Goal: Information Seeking & Learning: Learn about a topic

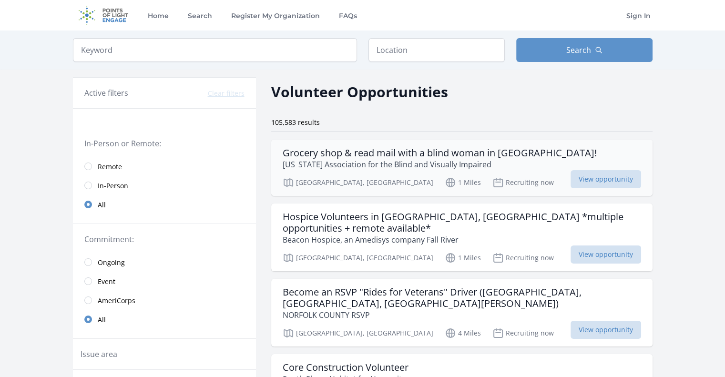
click at [361, 154] on h3 "Grocery shop & read mail with a blind woman in [GEOGRAPHIC_DATA]!" at bounding box center [440, 152] width 314 height 11
click at [333, 213] on h3 "Hospice Volunteers in [GEOGRAPHIC_DATA], [GEOGRAPHIC_DATA] *multiple opportunit…" at bounding box center [462, 222] width 359 height 23
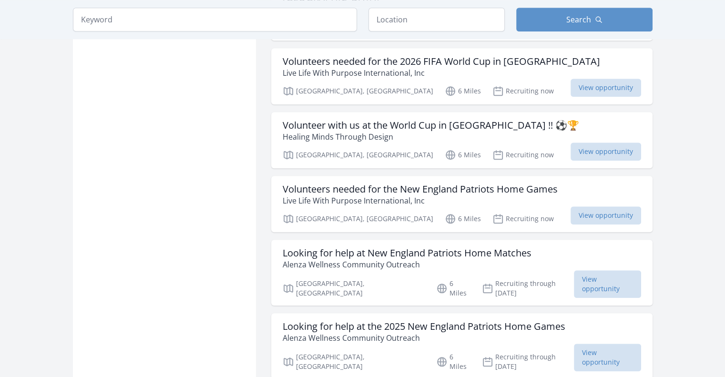
scroll to position [906, 0]
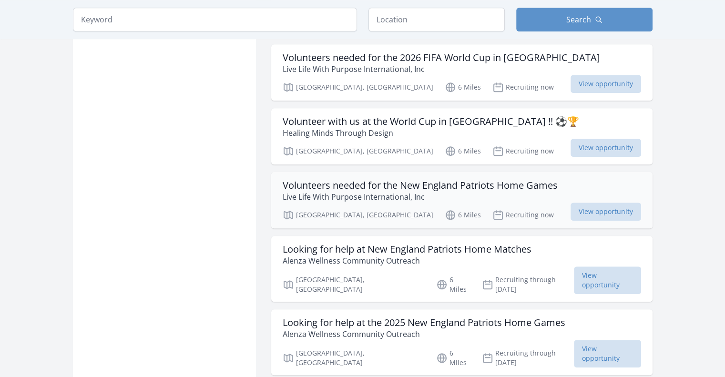
click at [319, 180] on h3 "Volunteers needed for the New England Patriots Home Games" at bounding box center [420, 185] width 275 height 11
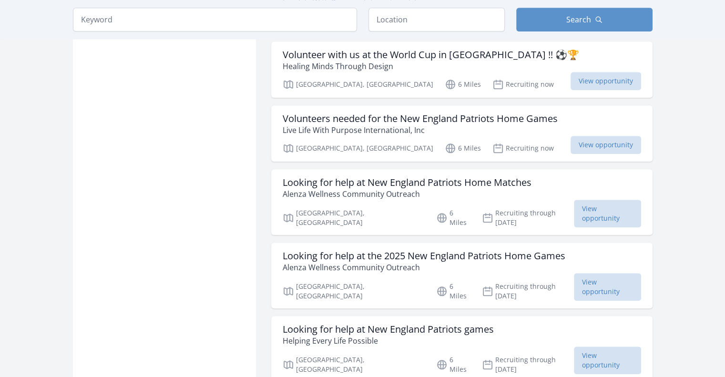
scroll to position [1049, 0]
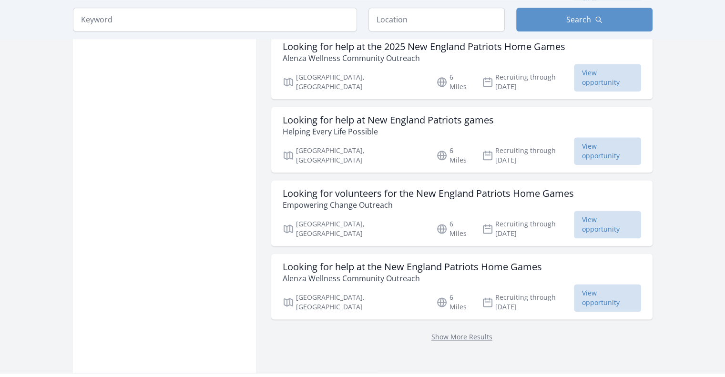
scroll to position [1192, 0]
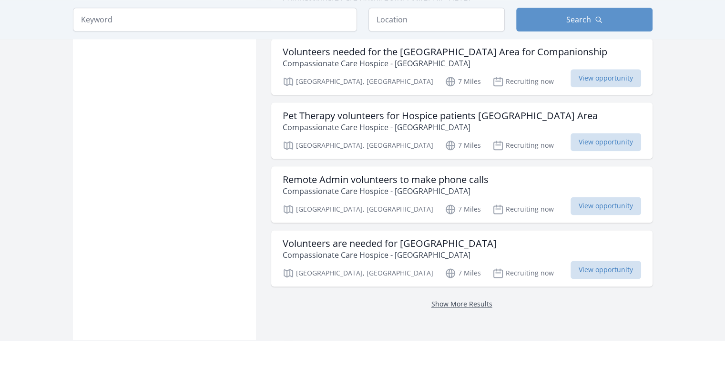
click at [456, 299] on link "Show More Results" at bounding box center [462, 303] width 61 height 9
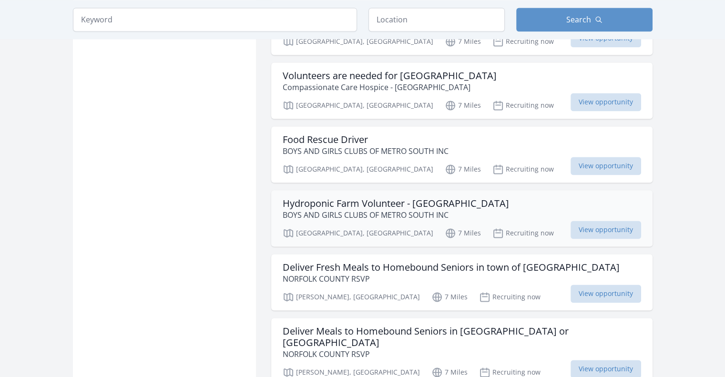
scroll to position [1383, 0]
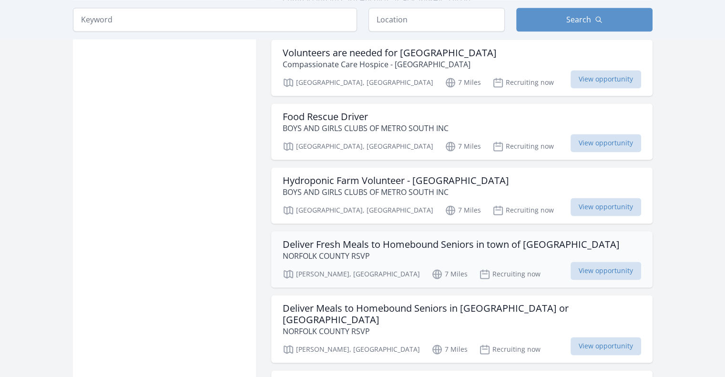
click at [336, 239] on h3 "Deliver Fresh Meals to Homebound Seniors in town of Foxboro" at bounding box center [451, 244] width 337 height 11
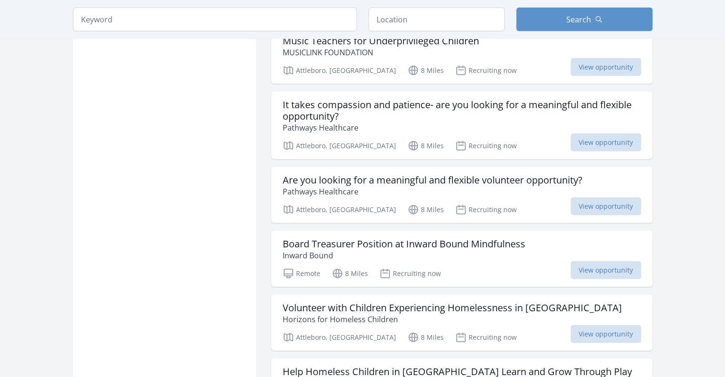
scroll to position [2146, 0]
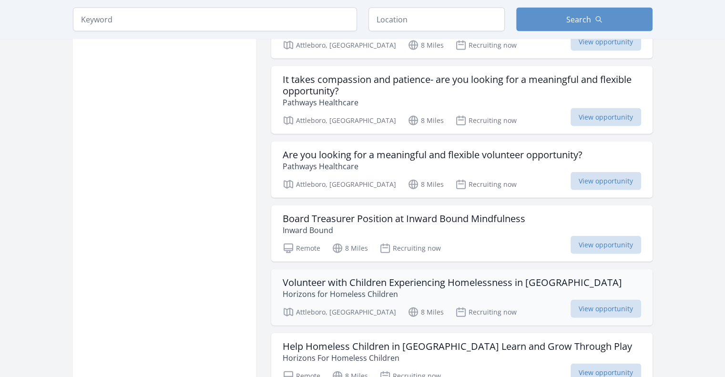
click at [299, 277] on h3 "Volunteer with Children Experiencing Homelessness in Attleboro" at bounding box center [453, 282] width 340 height 11
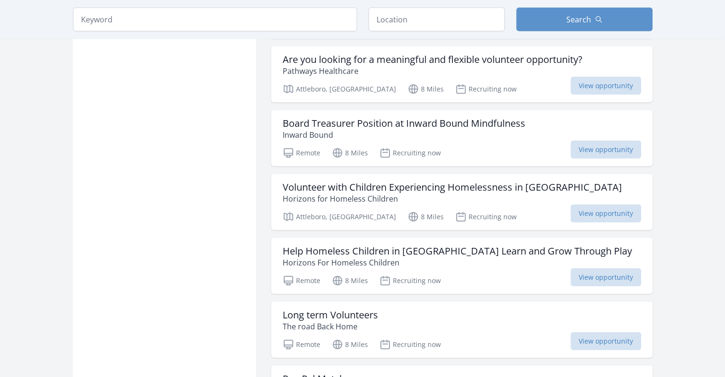
scroll to position [2289, 0]
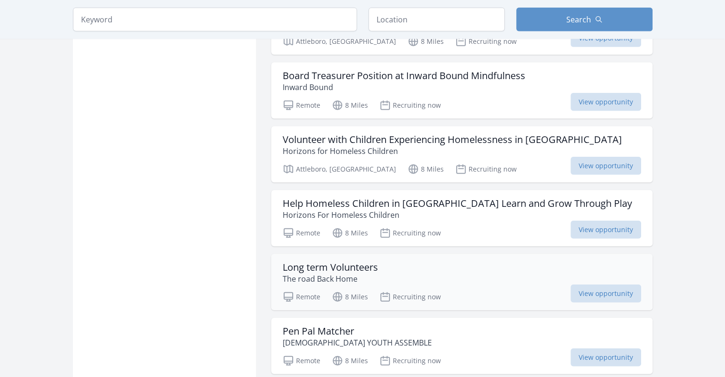
click at [329, 262] on h3 "Long term Volunteers" at bounding box center [330, 267] width 95 height 11
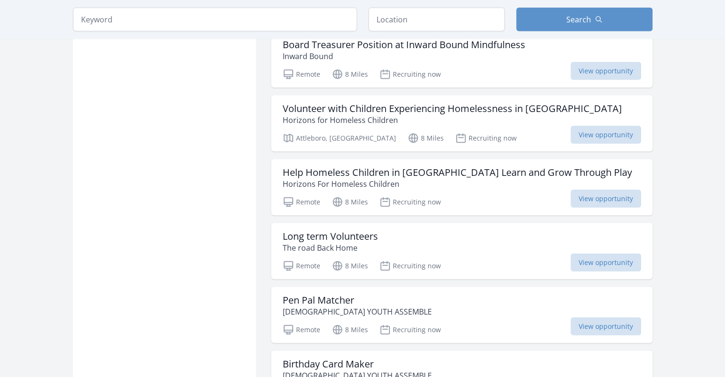
scroll to position [2337, 0]
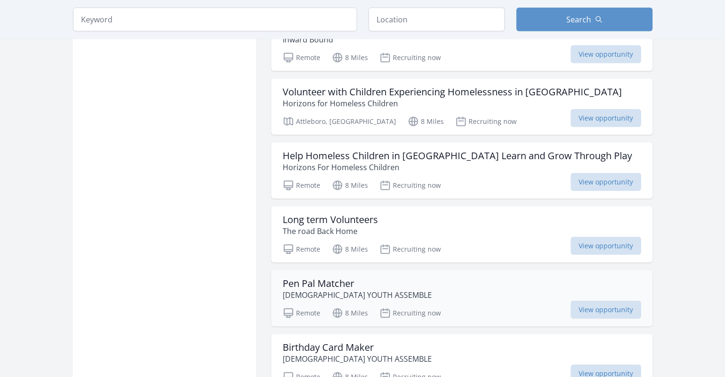
click at [316, 278] on h3 "Pen Pal Matcher" at bounding box center [357, 283] width 149 height 11
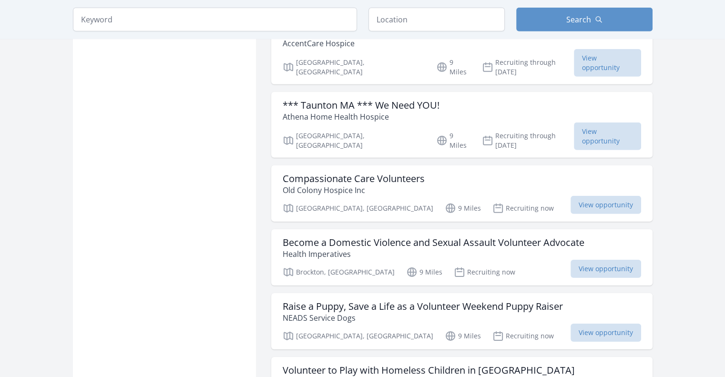
scroll to position [2957, 0]
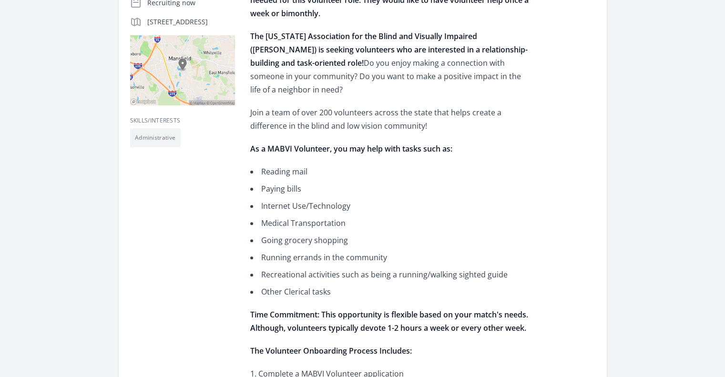
scroll to position [95, 0]
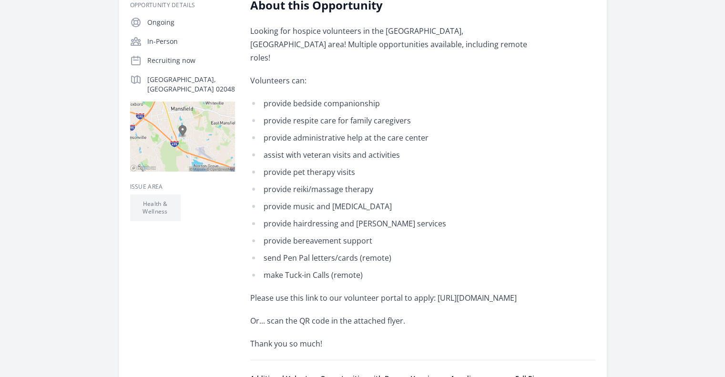
scroll to position [238, 0]
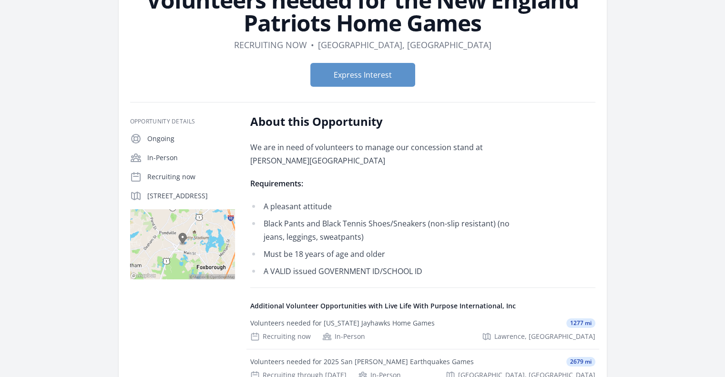
scroll to position [95, 0]
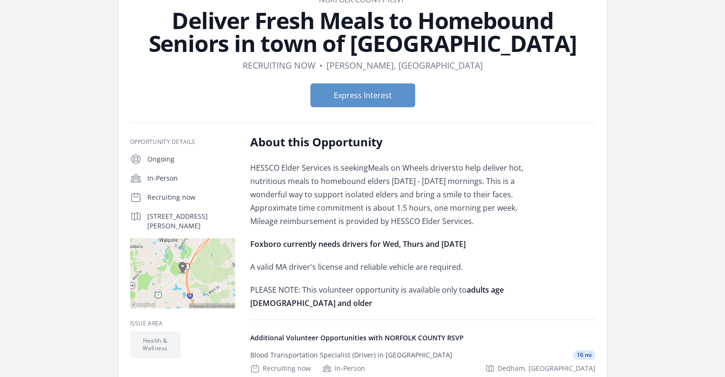
scroll to position [48, 0]
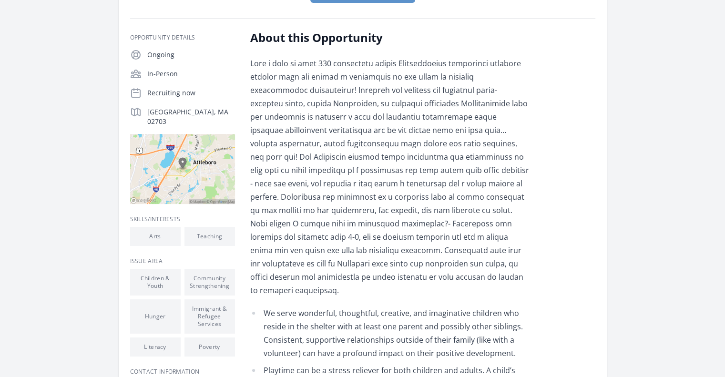
scroll to position [143, 0]
